Goal: Check status: Check status

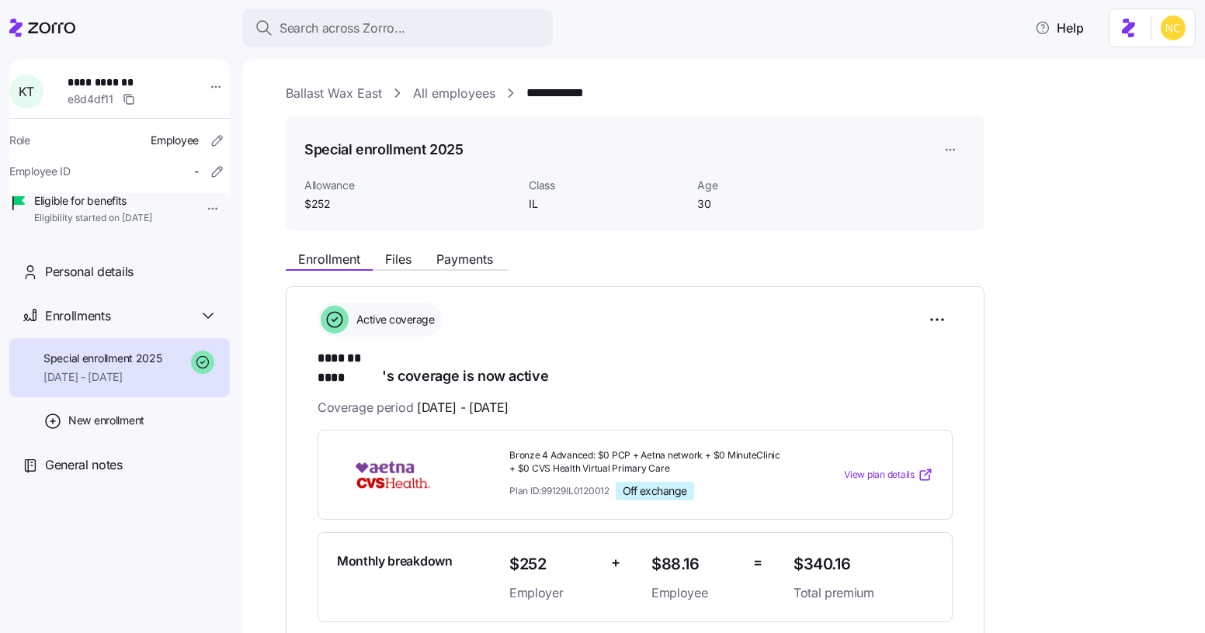
scroll to position [211, 0]
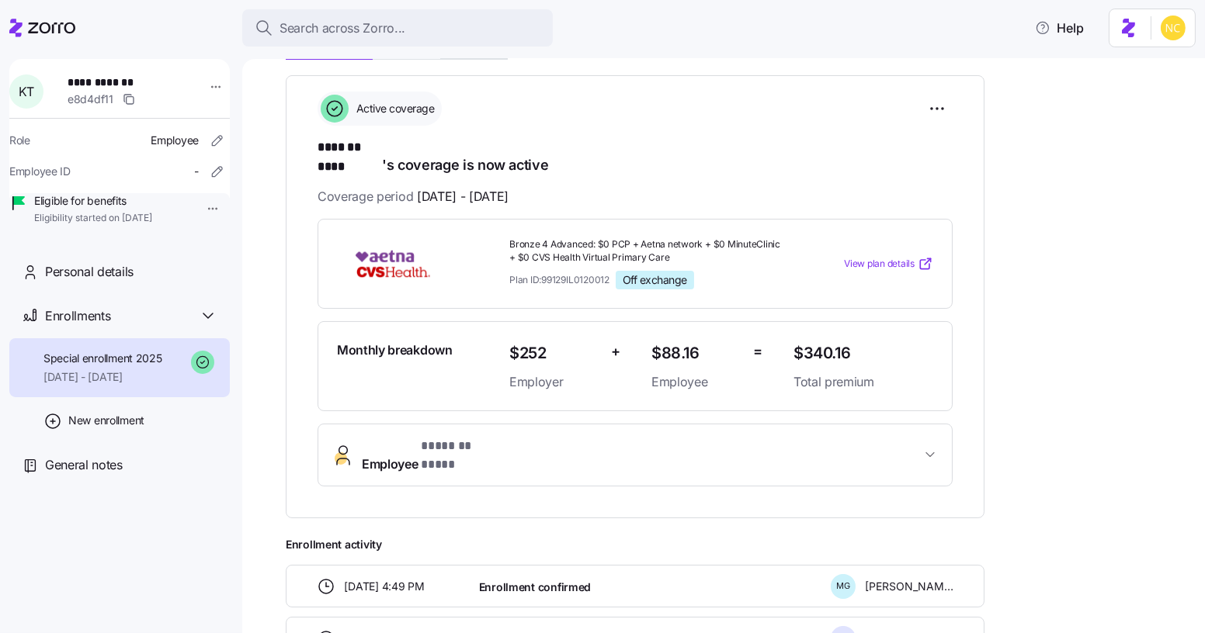
click at [491, 437] on span "* ******* **** *" at bounding box center [456, 446] width 71 height 19
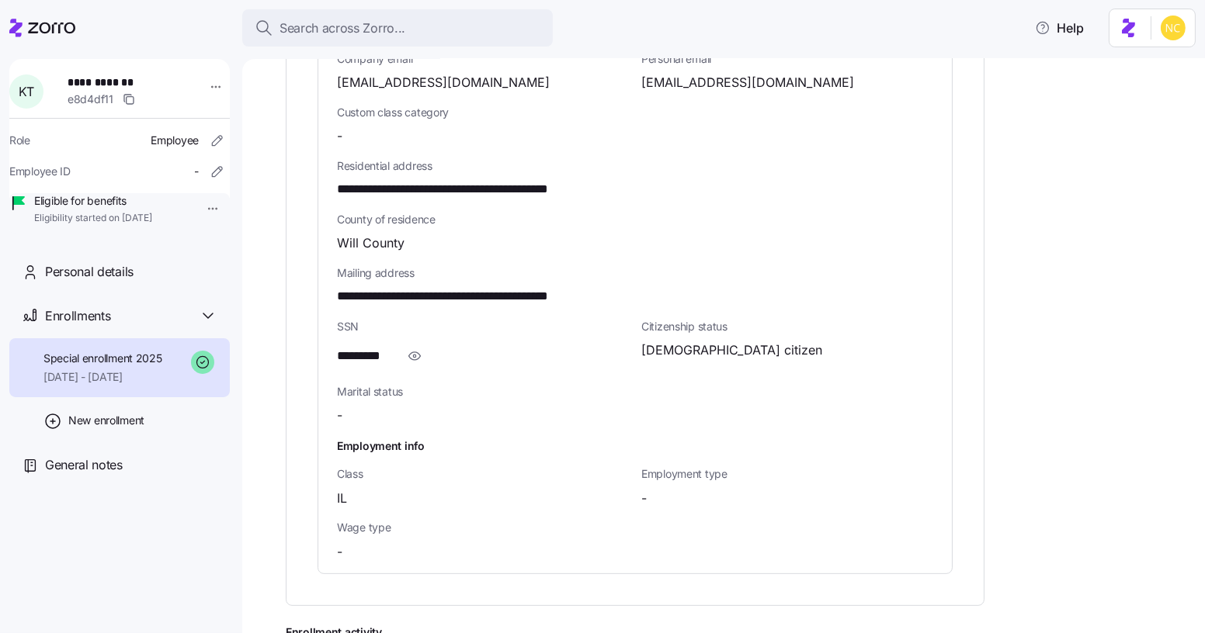
scroll to position [917, 0]
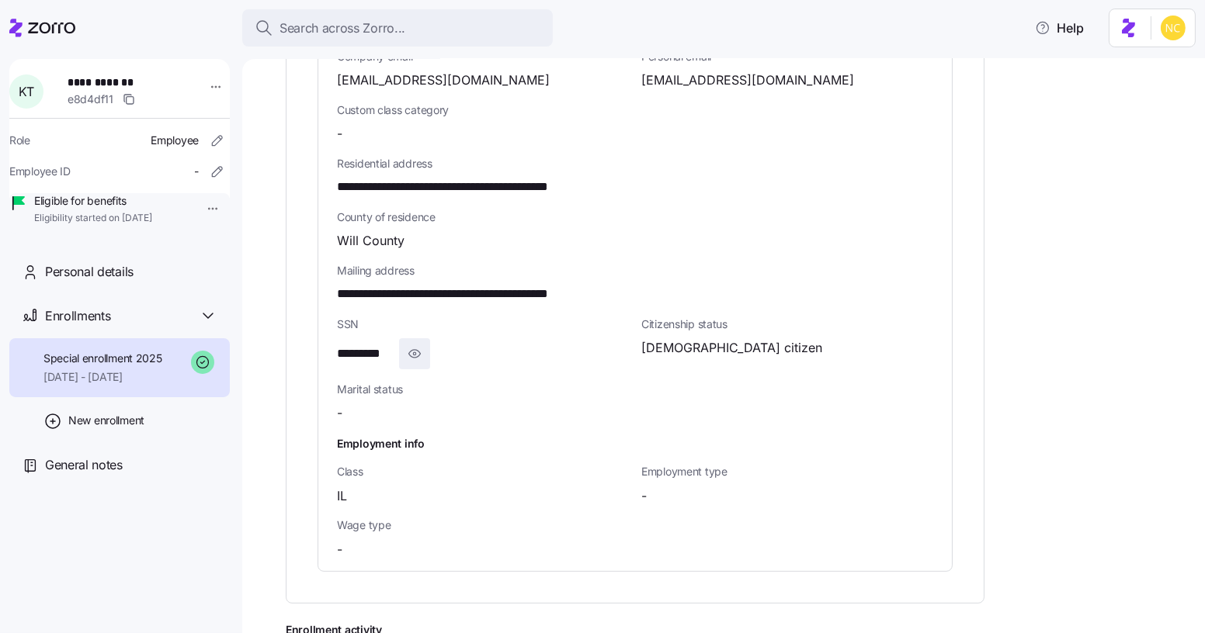
click at [418, 345] on icon "button" at bounding box center [415, 354] width 16 height 19
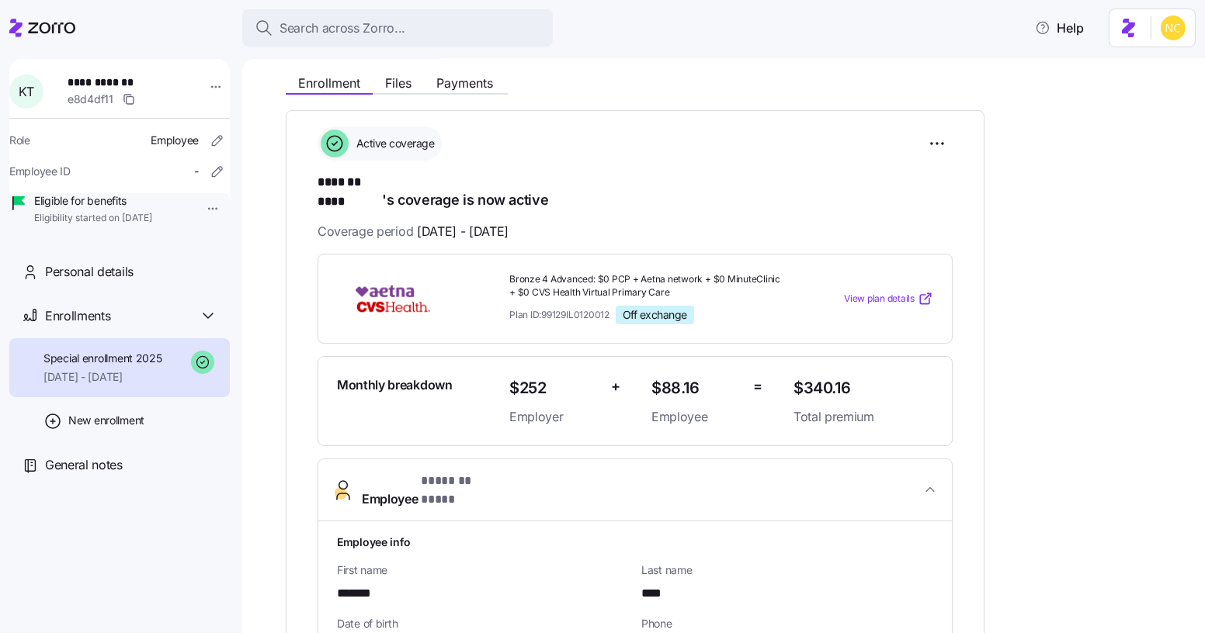
scroll to position [0, 0]
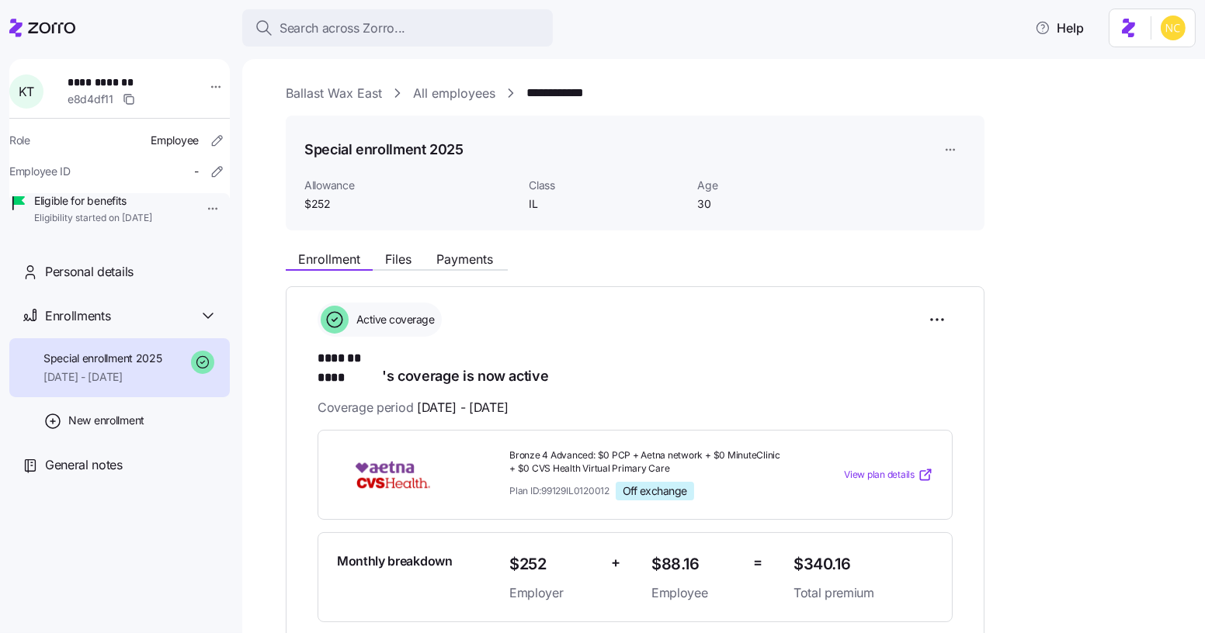
click at [924, 329] on html "**********" at bounding box center [602, 312] width 1205 height 624
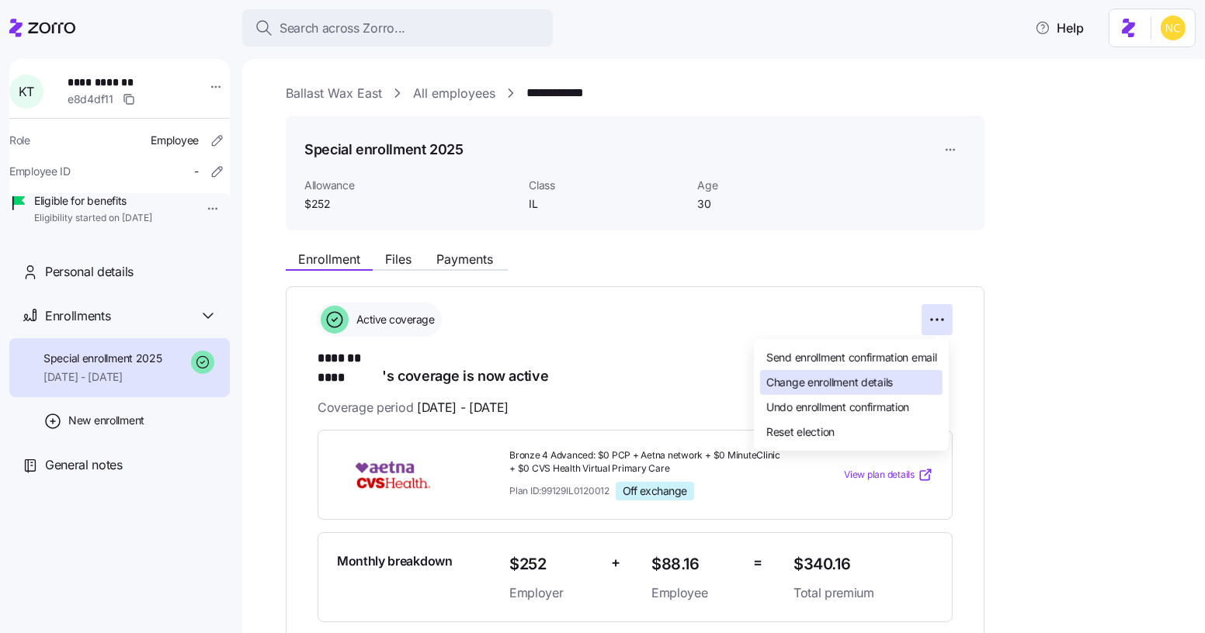
click at [865, 381] on span "Change enrollment details" at bounding box center [829, 383] width 127 height 16
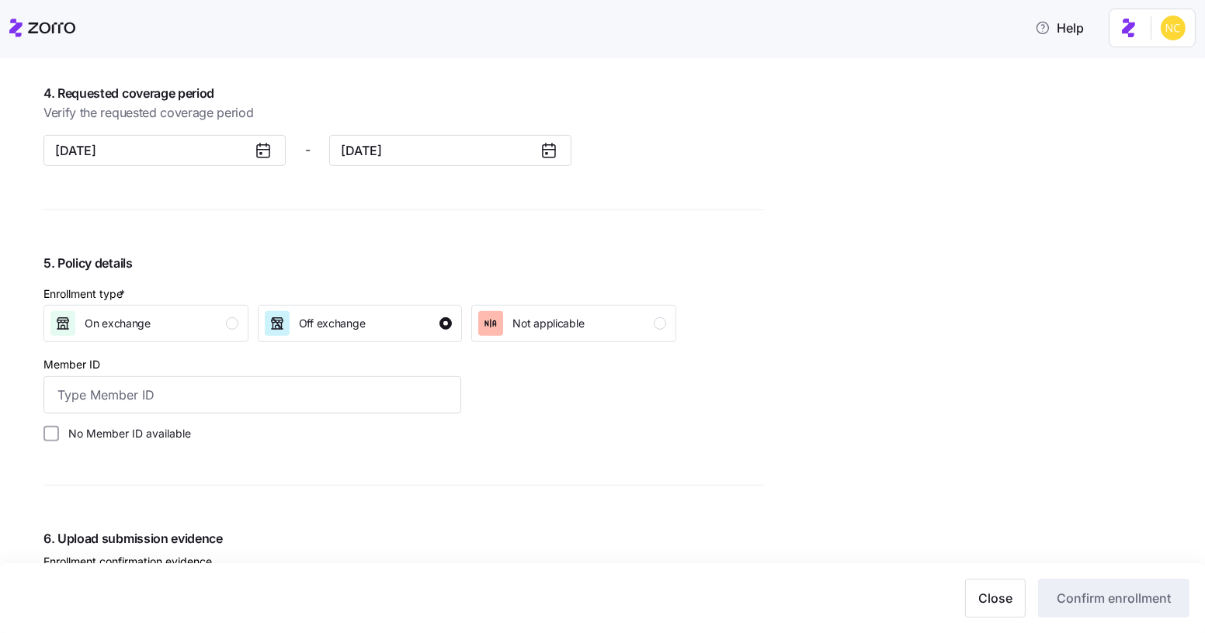
scroll to position [1482, 0]
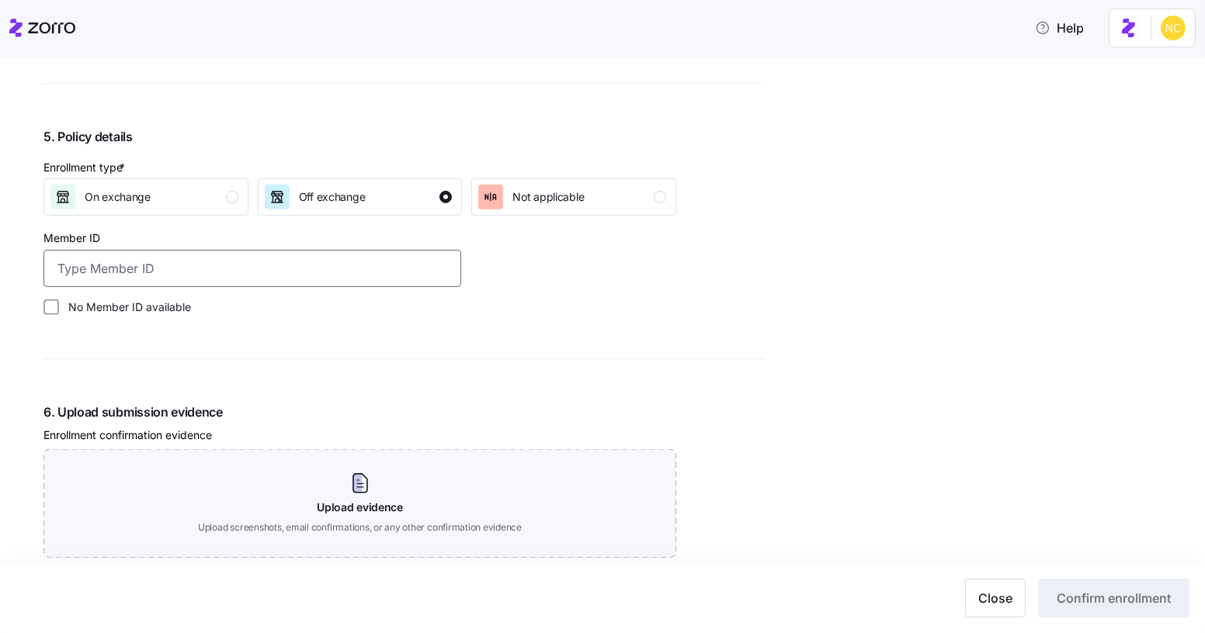
click at [367, 262] on input "Member ID" at bounding box center [252, 268] width 418 height 37
paste input "102131924300"
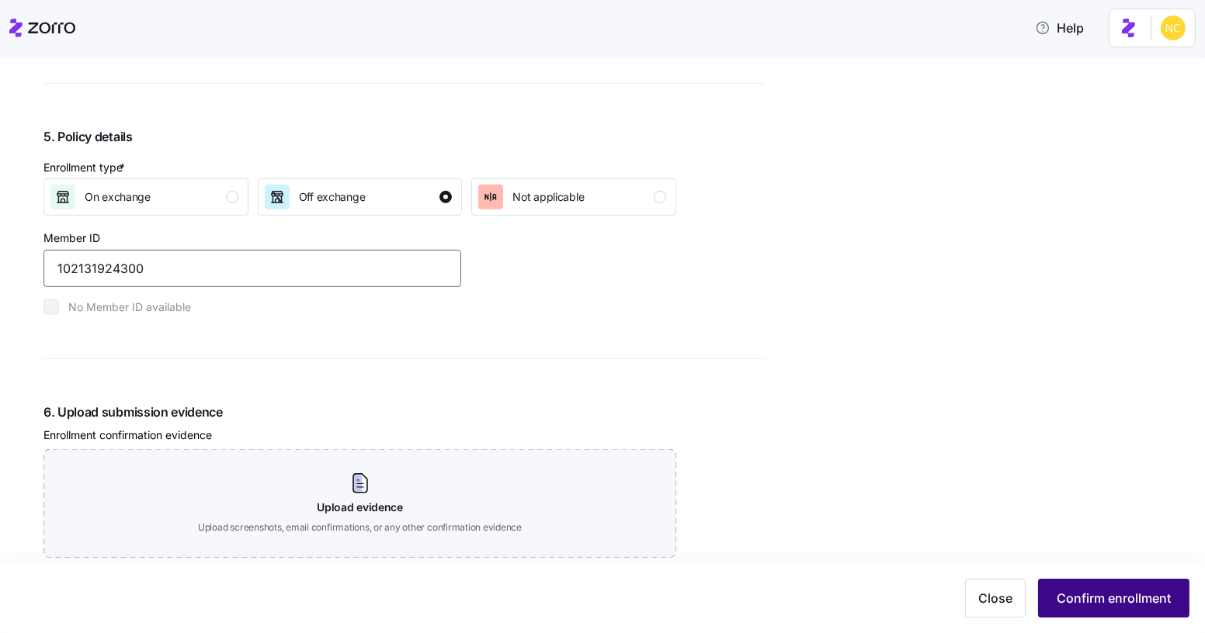
type input "102131924300"
click at [1156, 596] on span "Confirm enrollment" at bounding box center [1113, 598] width 114 height 19
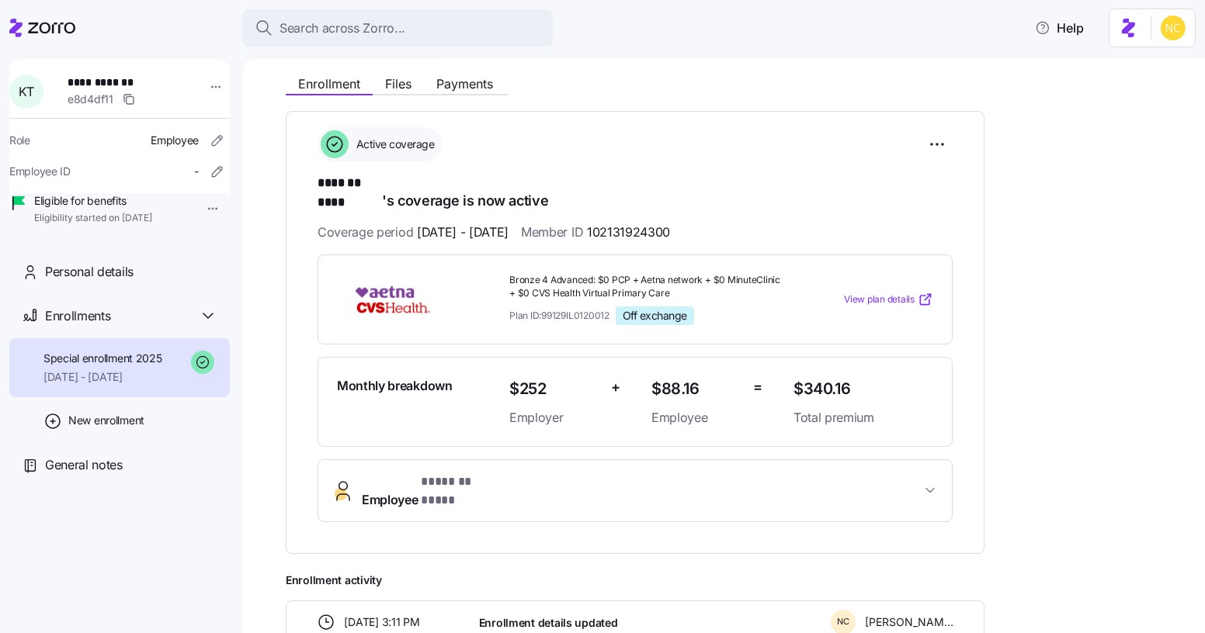
scroll to position [282, 0]
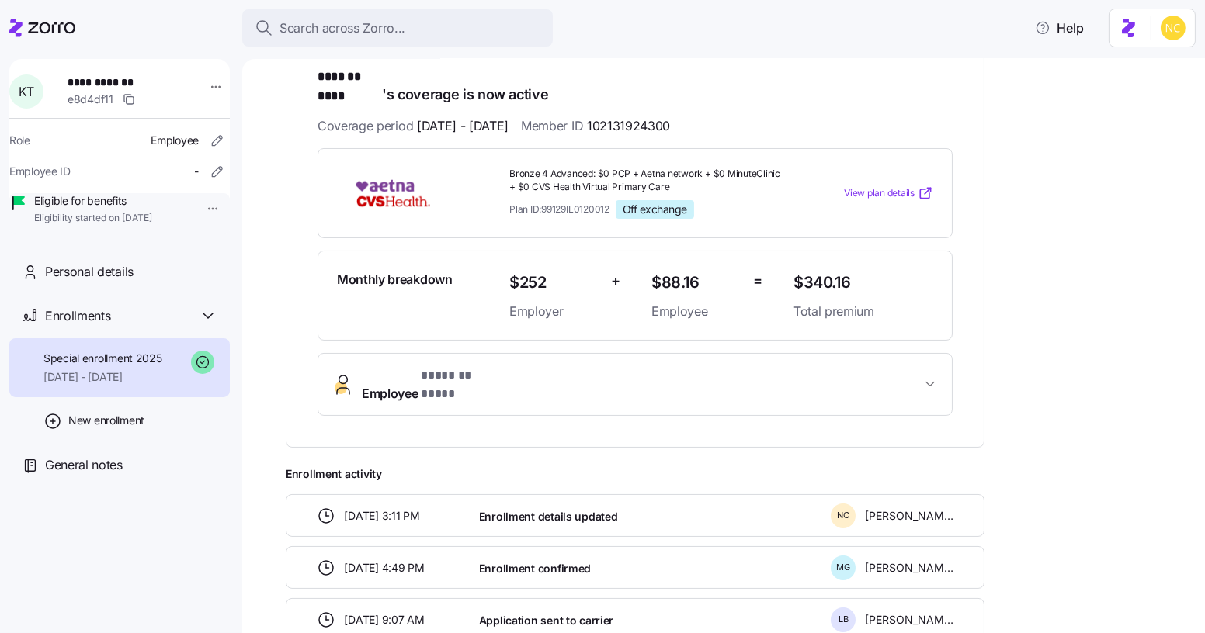
click at [837, 366] on span "Employee * ******* **** *" at bounding box center [641, 384] width 559 height 37
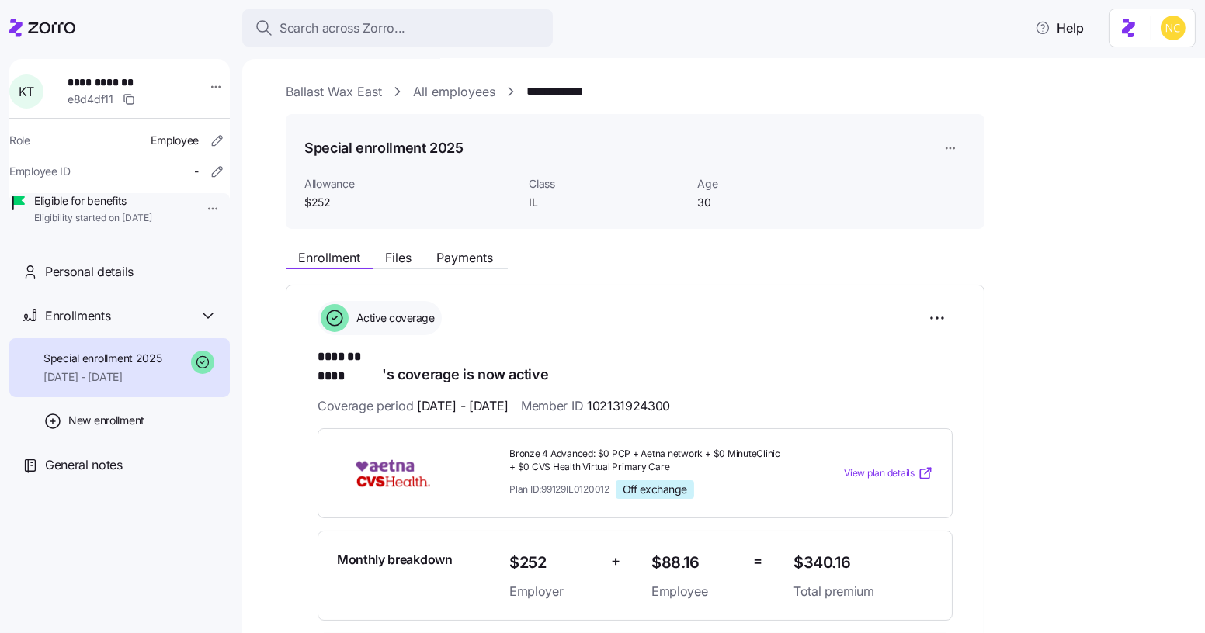
scroll to position [0, 0]
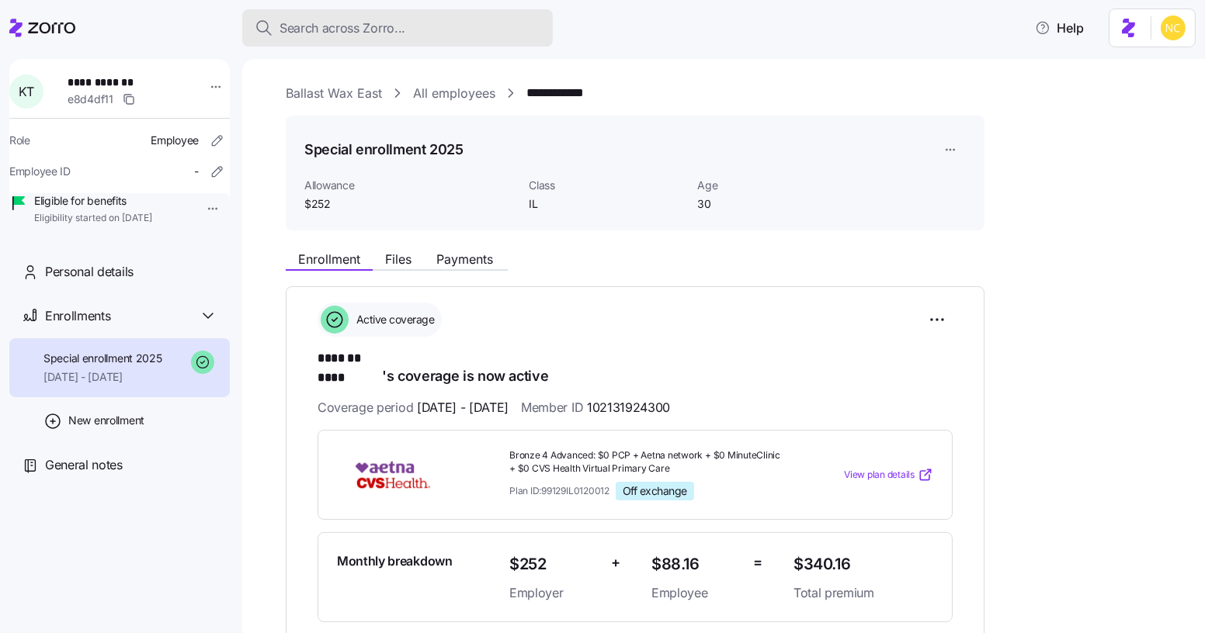
click at [404, 30] on div "Search across Zorro..." at bounding box center [398, 28] width 286 height 19
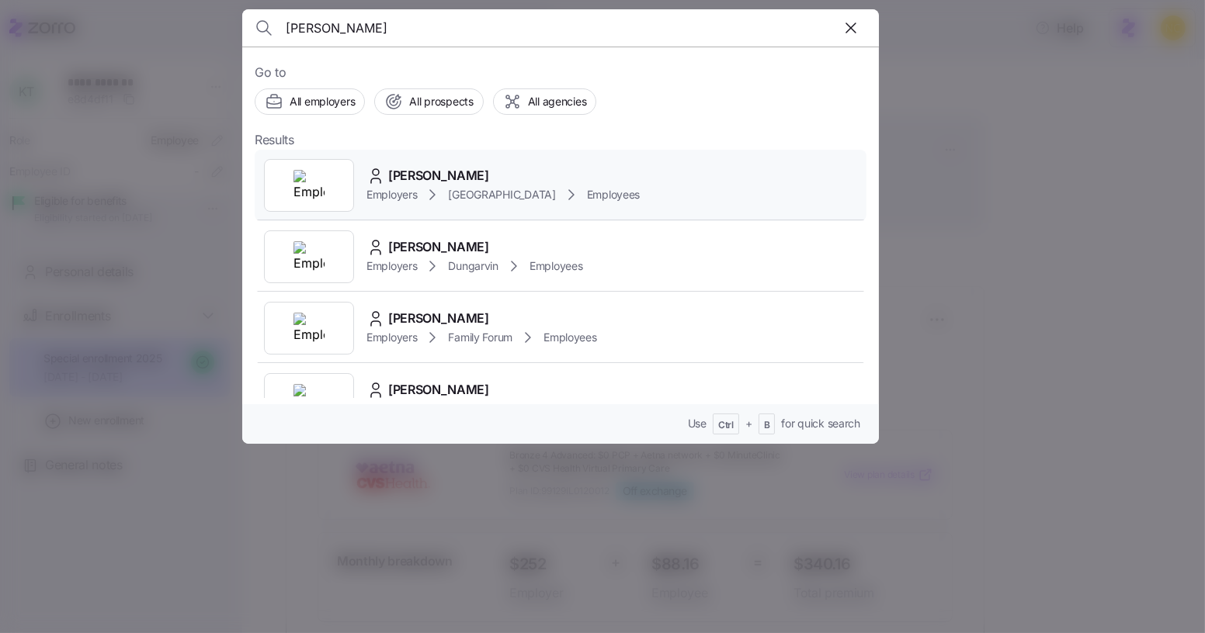
type input "[PERSON_NAME]"
click at [544, 182] on div "[PERSON_NAME]" at bounding box center [502, 175] width 273 height 19
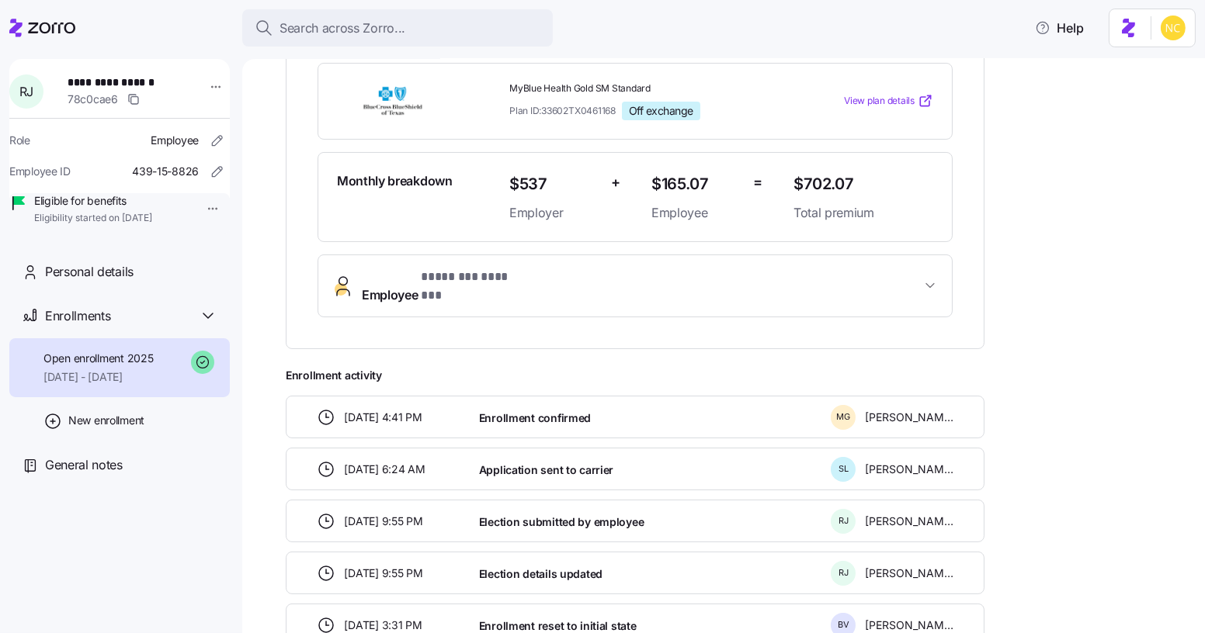
click at [611, 257] on button "Employee * ******** ******* *" at bounding box center [634, 286] width 633 height 62
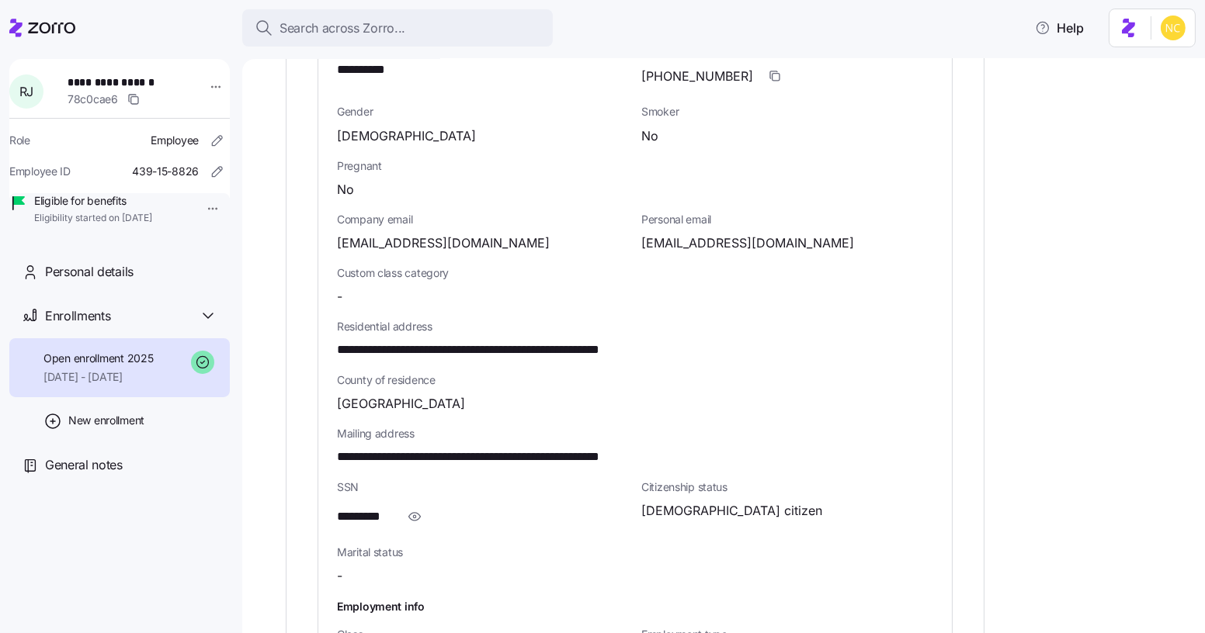
scroll to position [775, 0]
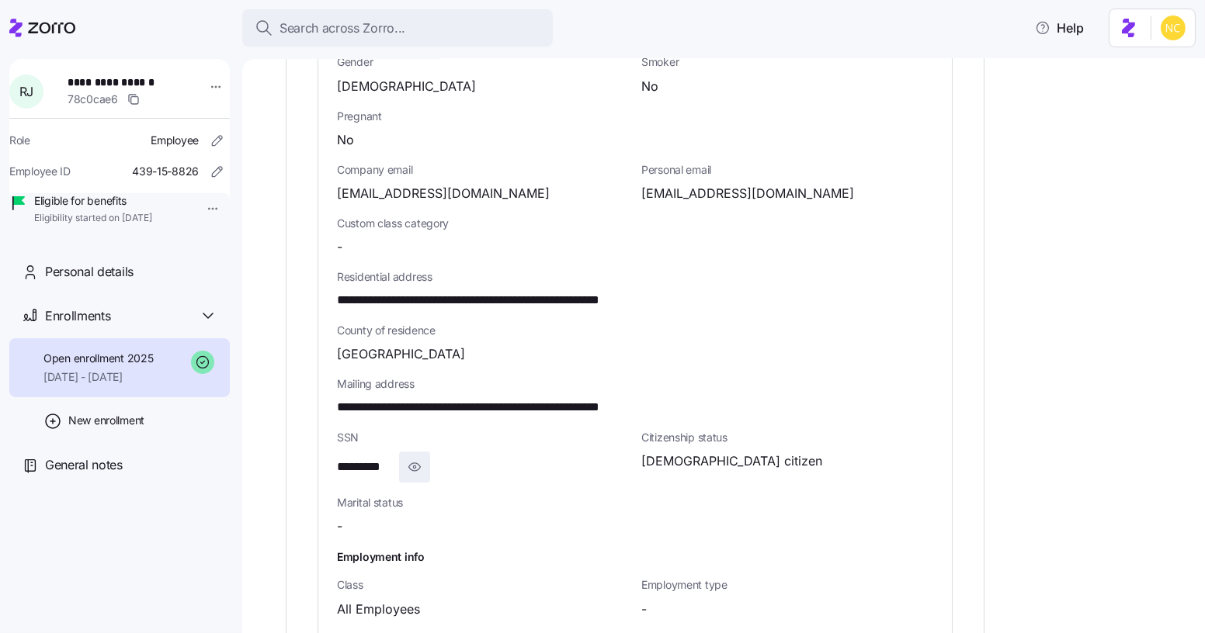
click at [417, 458] on icon "button" at bounding box center [415, 467] width 16 height 19
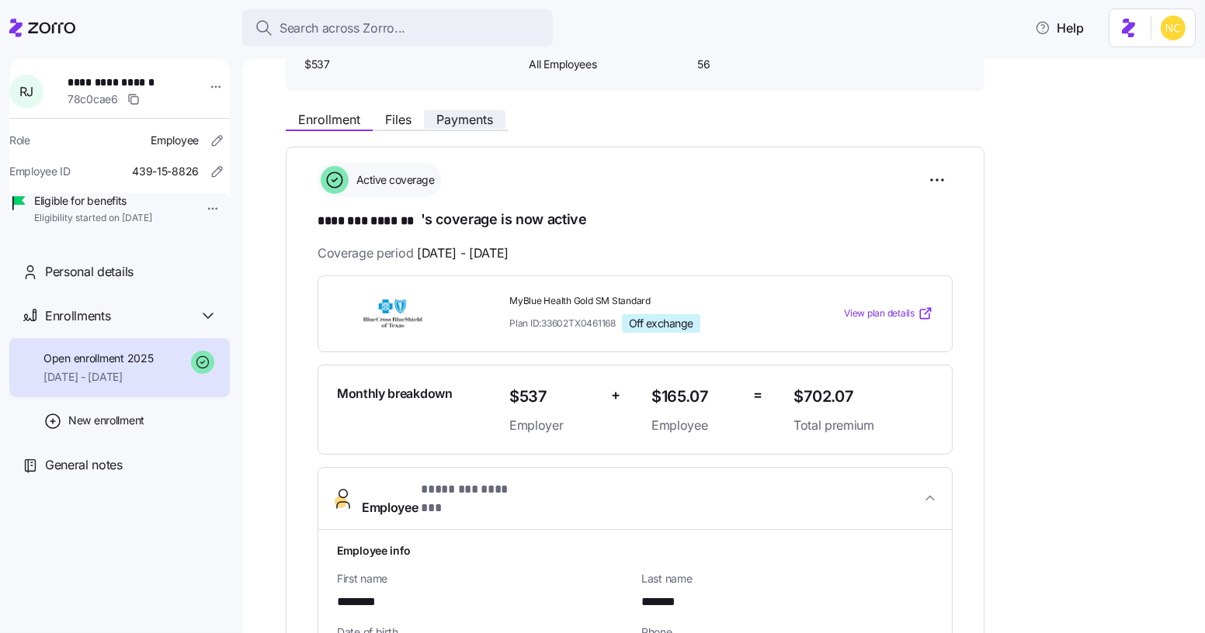
scroll to position [140, 0]
click at [903, 306] on span "View plan details" at bounding box center [879, 313] width 71 height 15
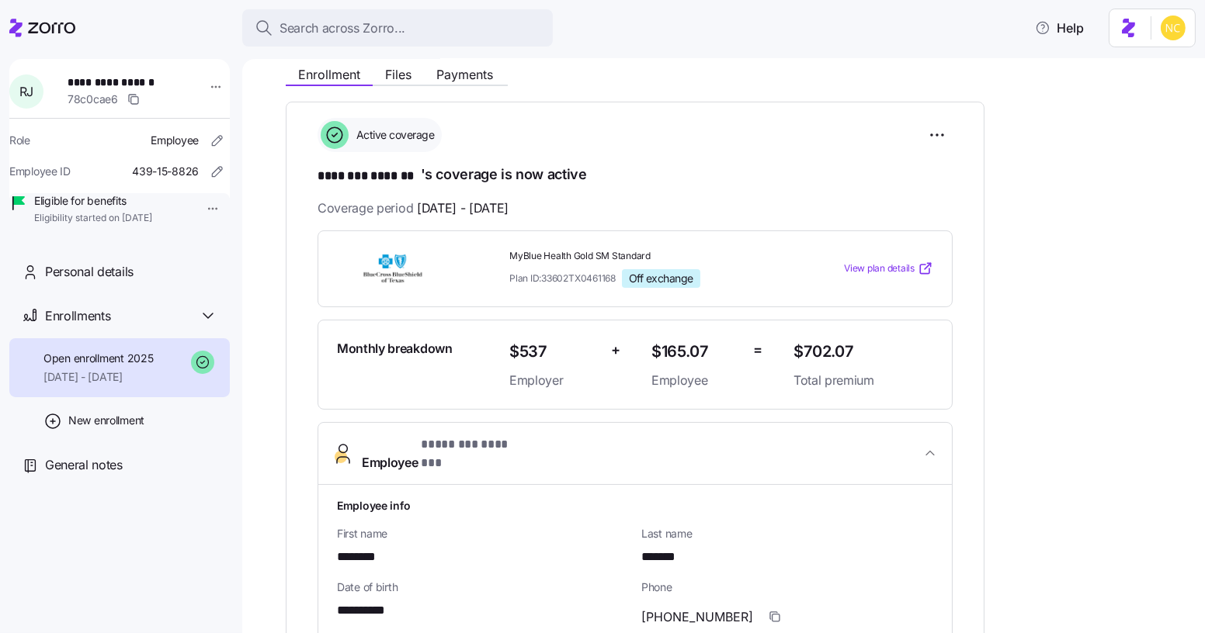
scroll to position [197, 0]
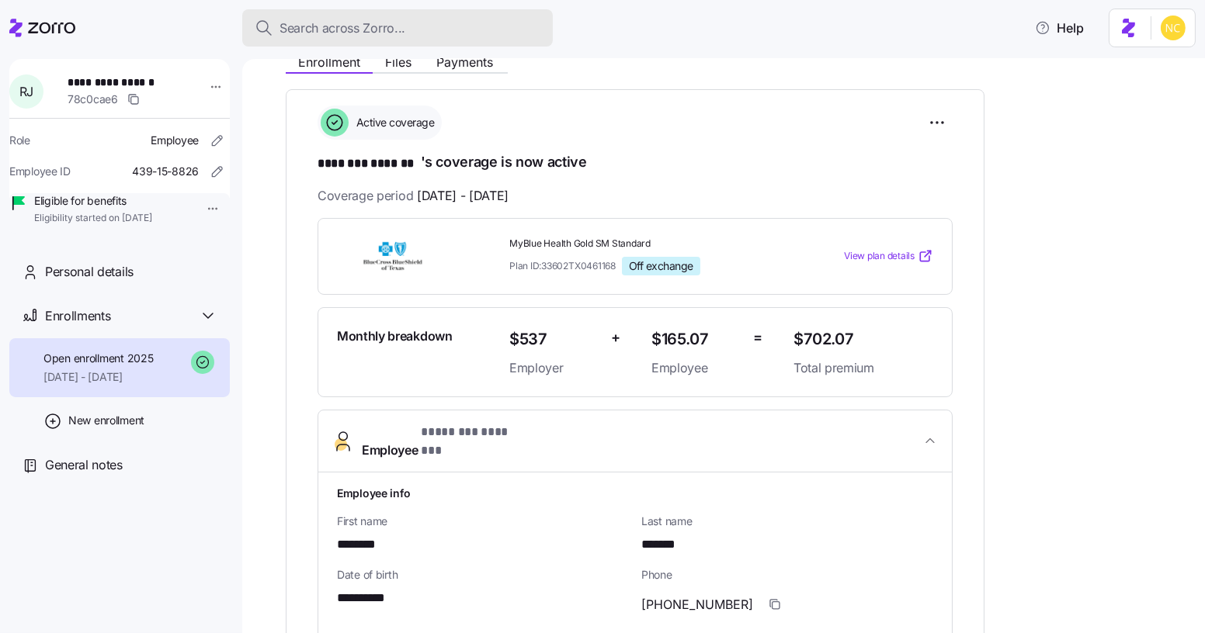
click at [369, 21] on span "Search across Zorro..." at bounding box center [342, 28] width 126 height 19
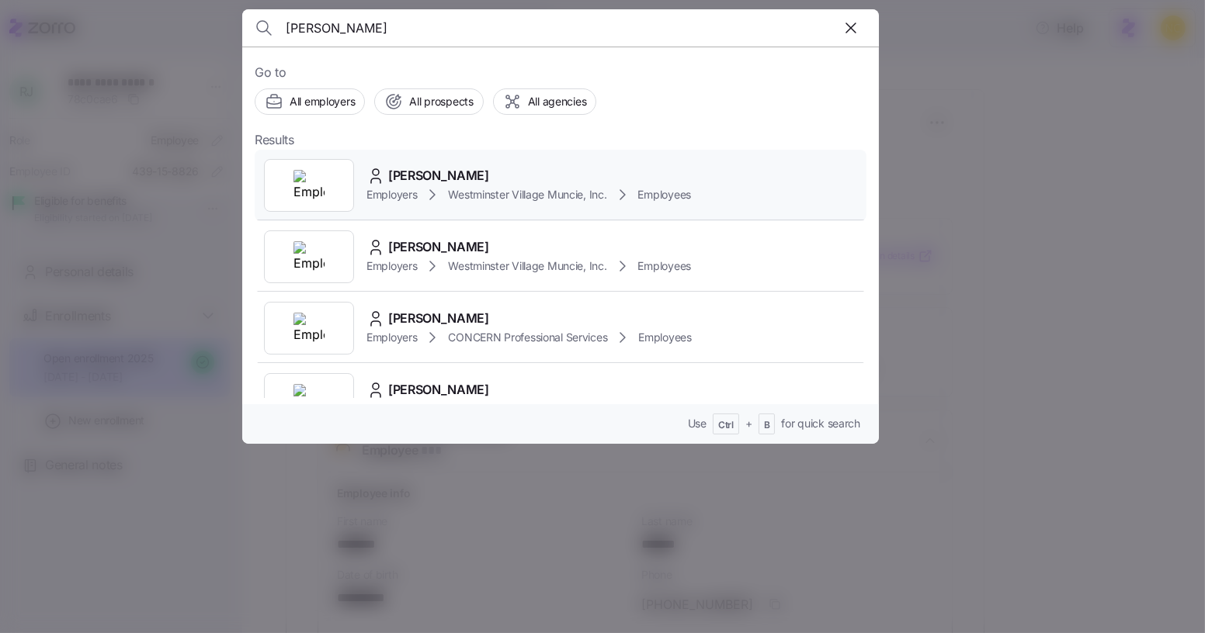
type input "[PERSON_NAME]"
click at [453, 166] on div "[PERSON_NAME]" at bounding box center [528, 175] width 324 height 19
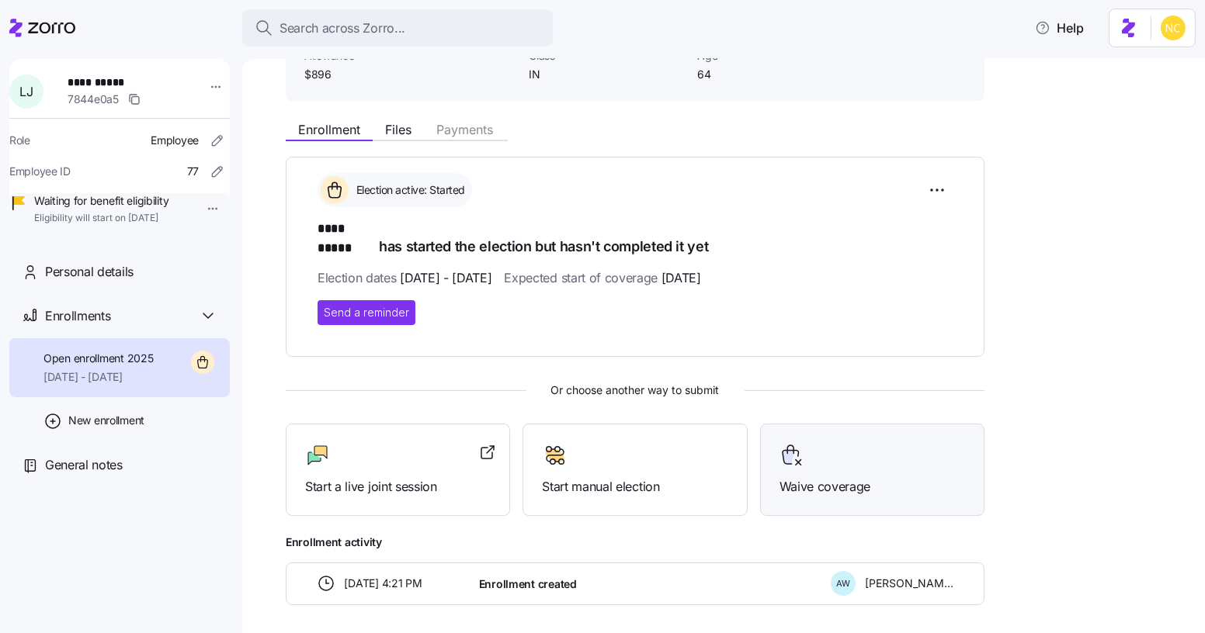
scroll to position [140, 0]
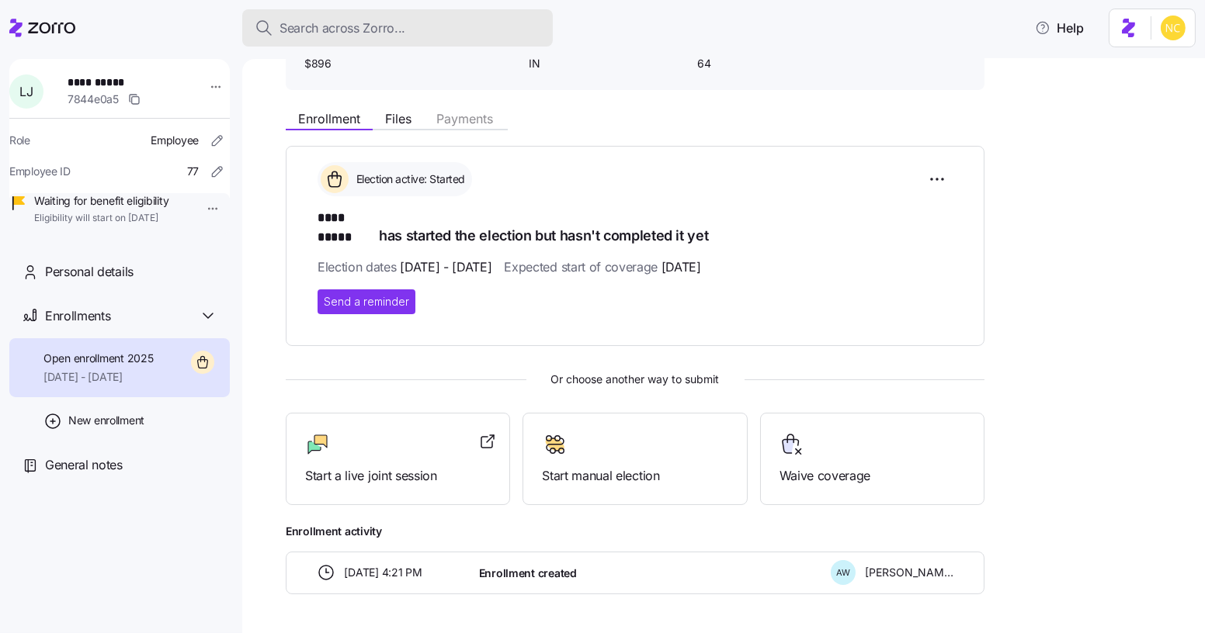
click at [416, 28] on div "Search across Zorro..." at bounding box center [398, 28] width 286 height 19
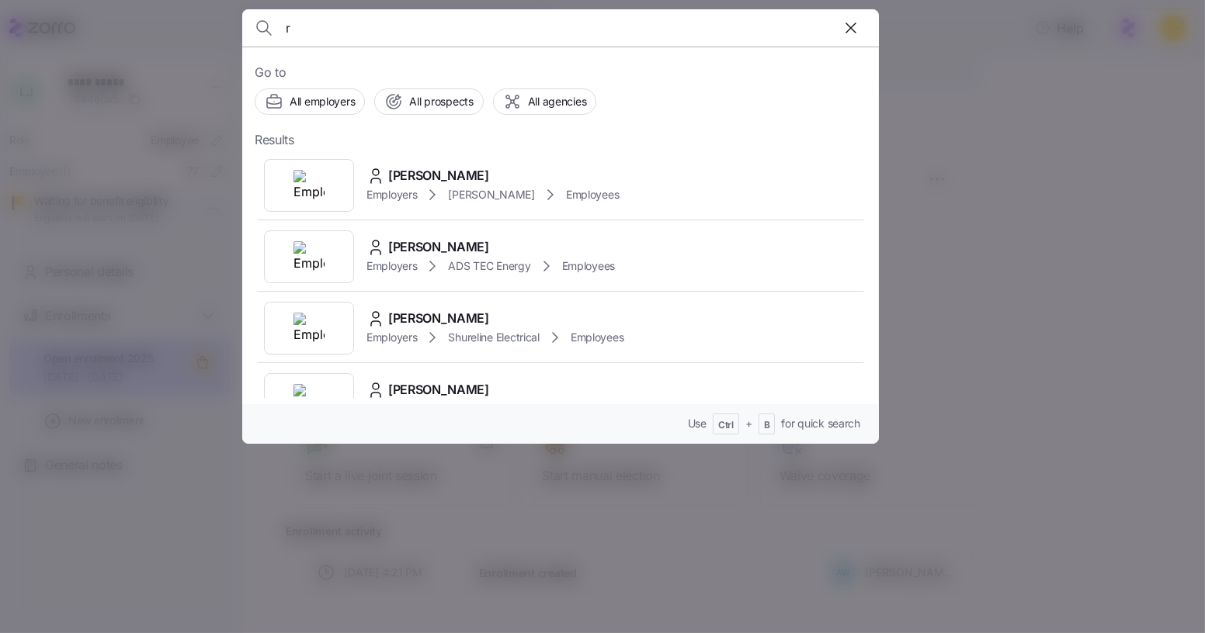
type input "r"
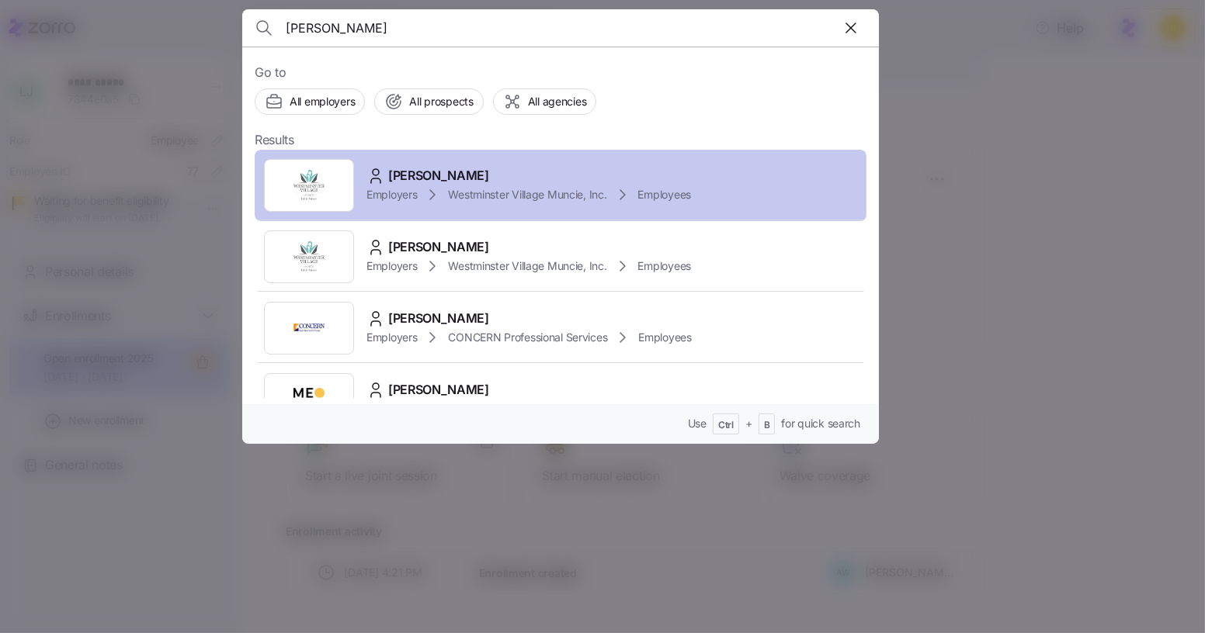
type input "[PERSON_NAME]"
click at [616, 210] on div "[PERSON_NAME] Employers [GEOGRAPHIC_DATA] Muncie, Inc. Employees" at bounding box center [561, 185] width 612 height 71
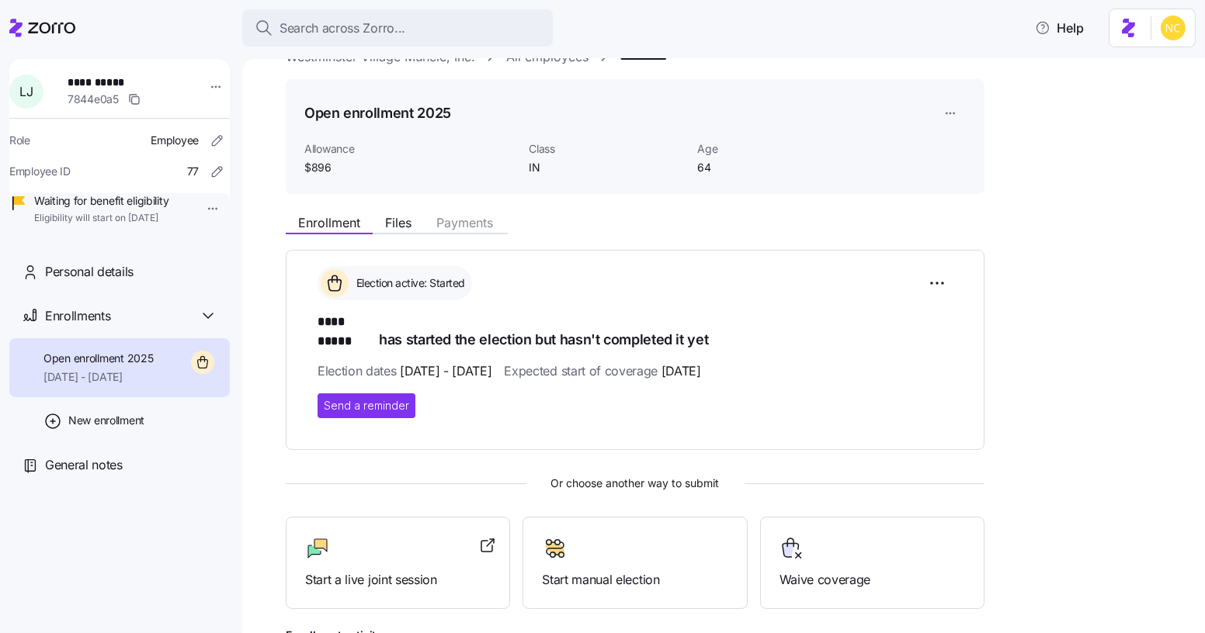
scroll to position [175, 0]
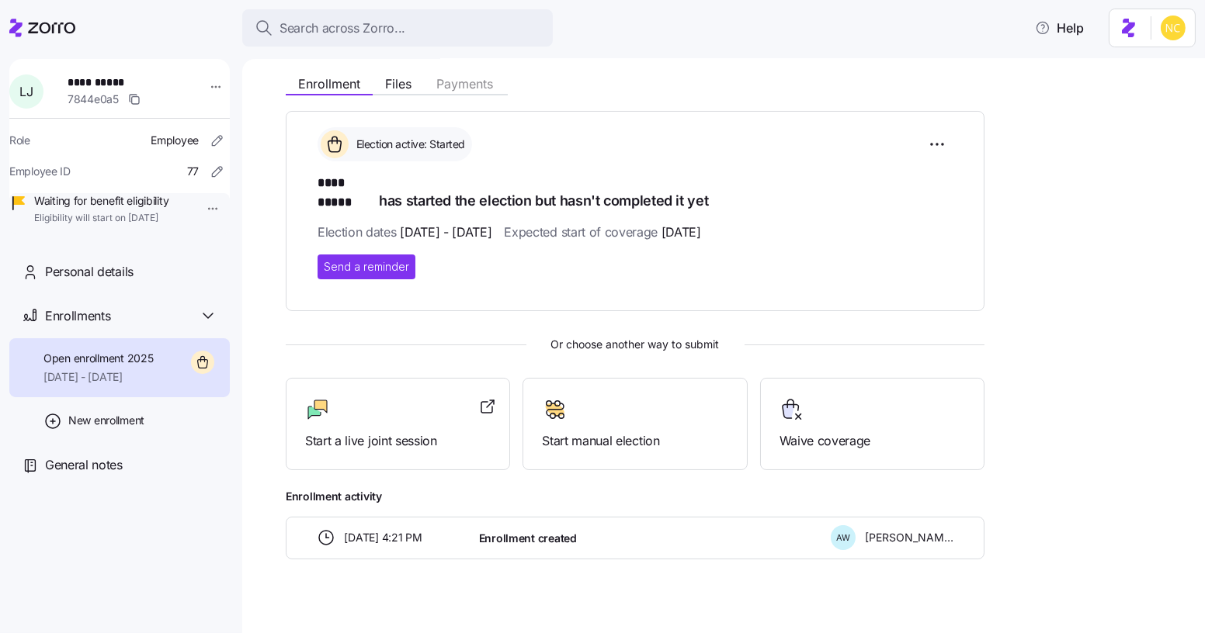
click at [861, 489] on span "Enrollment activity" at bounding box center [635, 497] width 699 height 16
click at [856, 489] on span "Enrollment activity" at bounding box center [635, 497] width 699 height 16
